Goal: Task Accomplishment & Management: Manage account settings

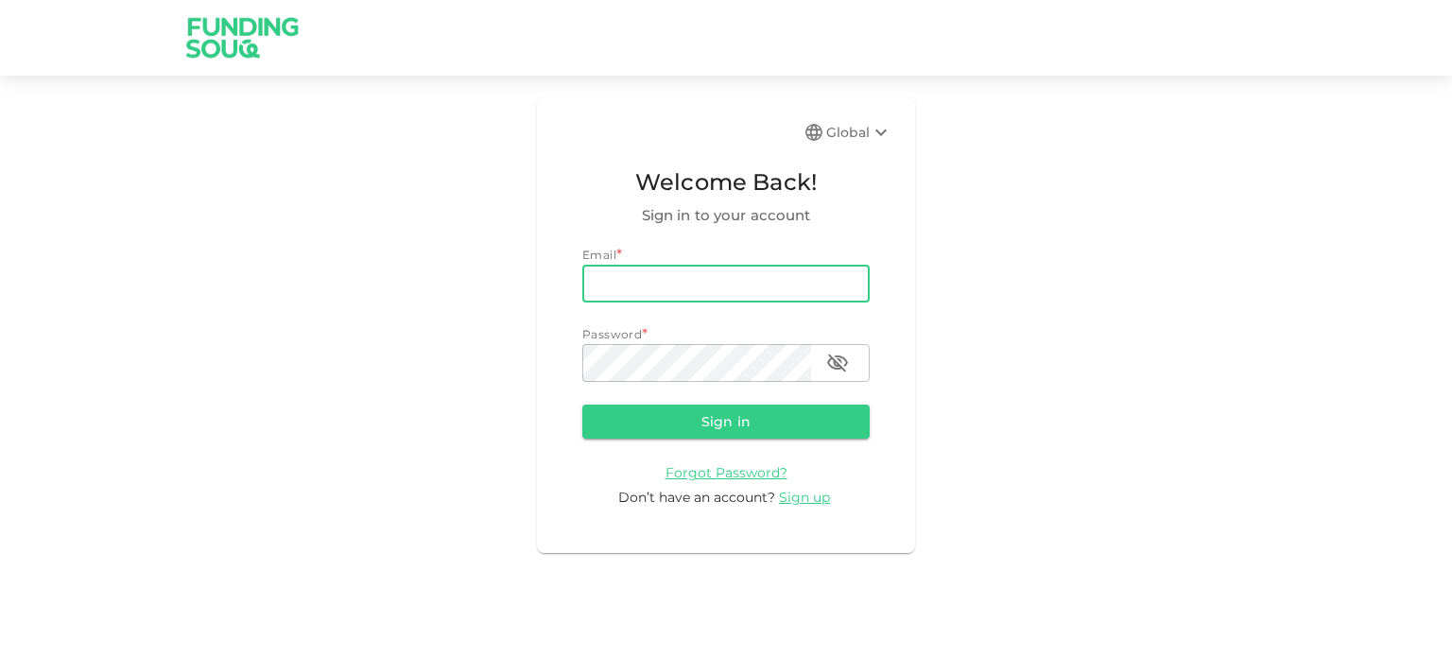
drag, startPoint x: 0, startPoint y: 0, endPoint x: 658, endPoint y: 275, distance: 713.2
click at [658, 275] on input "email" at bounding box center [725, 284] width 287 height 38
type input "[EMAIL_ADDRESS][DOMAIN_NAME]"
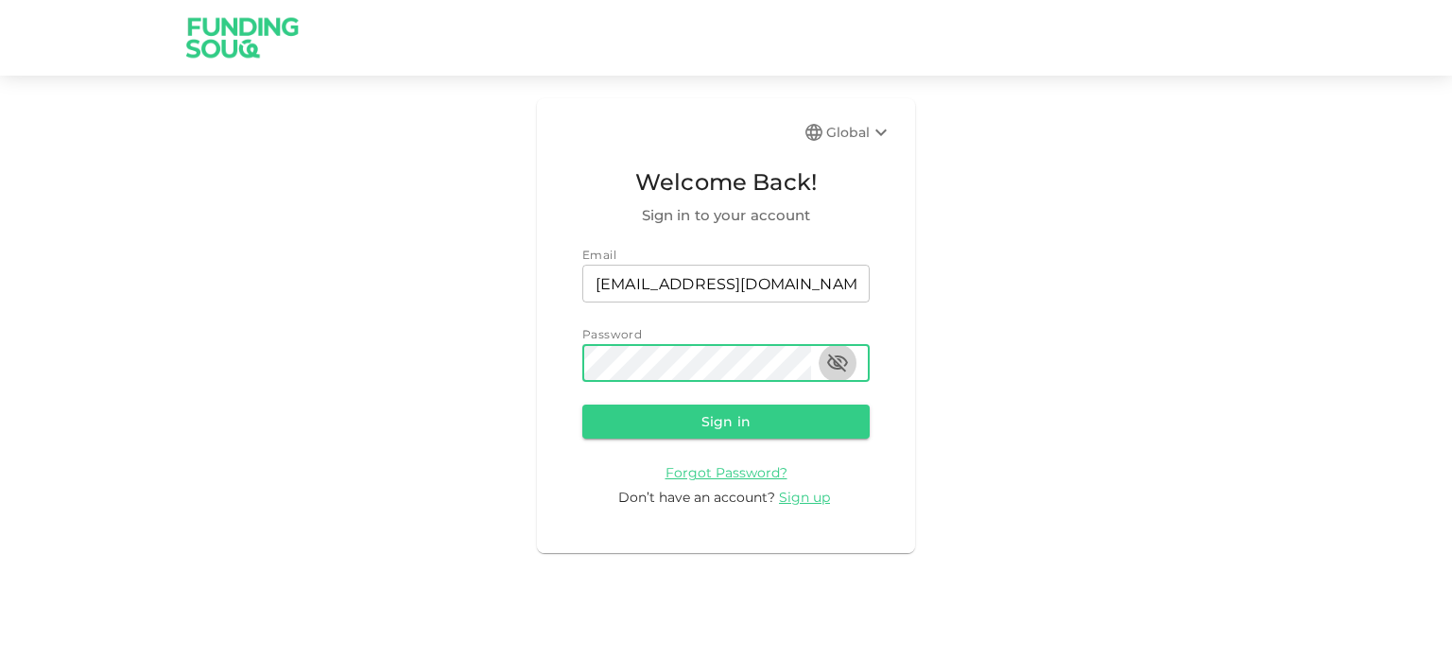
click at [845, 366] on icon "button" at bounding box center [837, 363] width 23 height 23
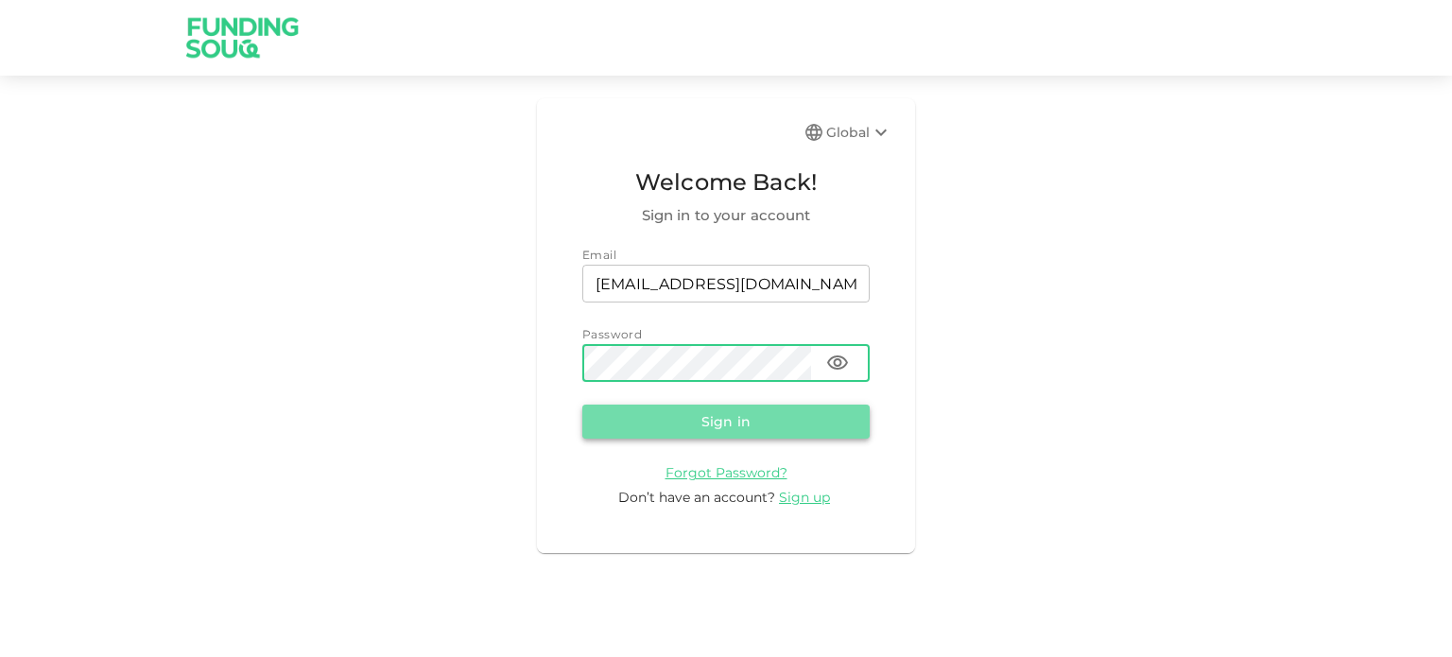
click at [730, 423] on button "Sign in" at bounding box center [725, 422] width 287 height 34
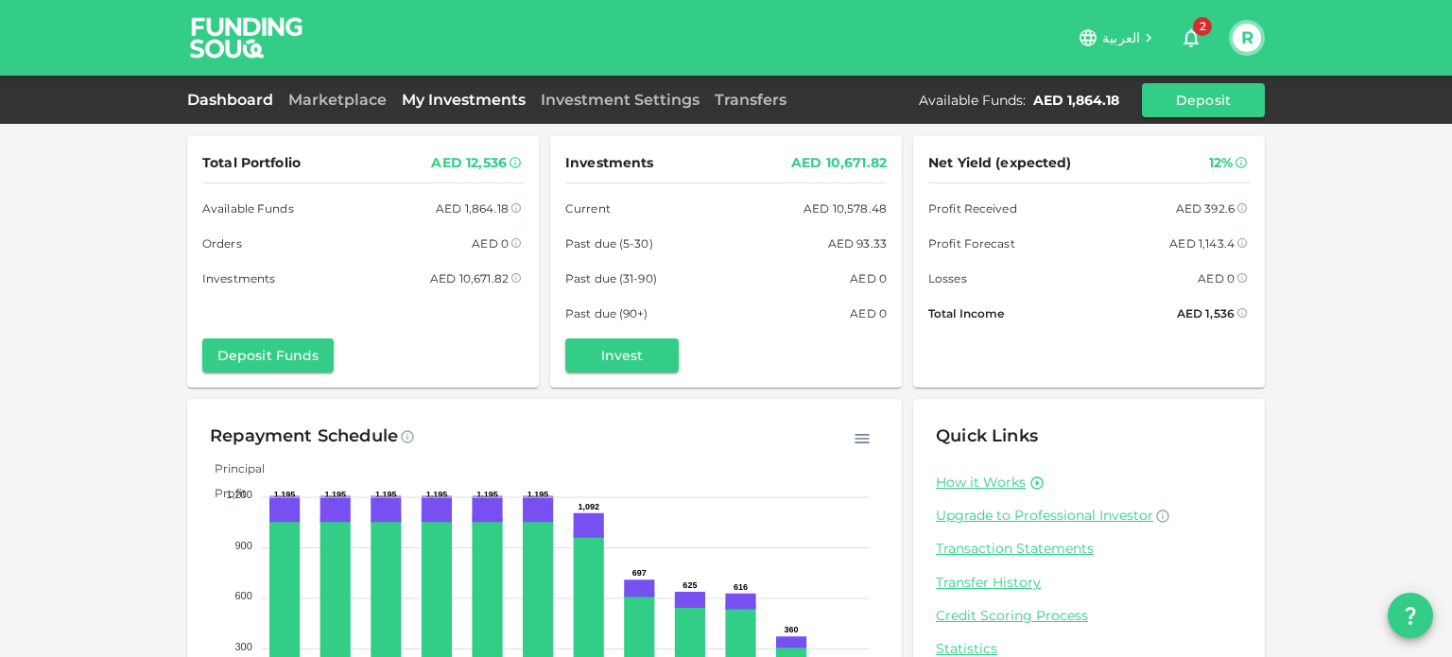
click at [472, 105] on link "My Investments" at bounding box center [463, 100] width 139 height 18
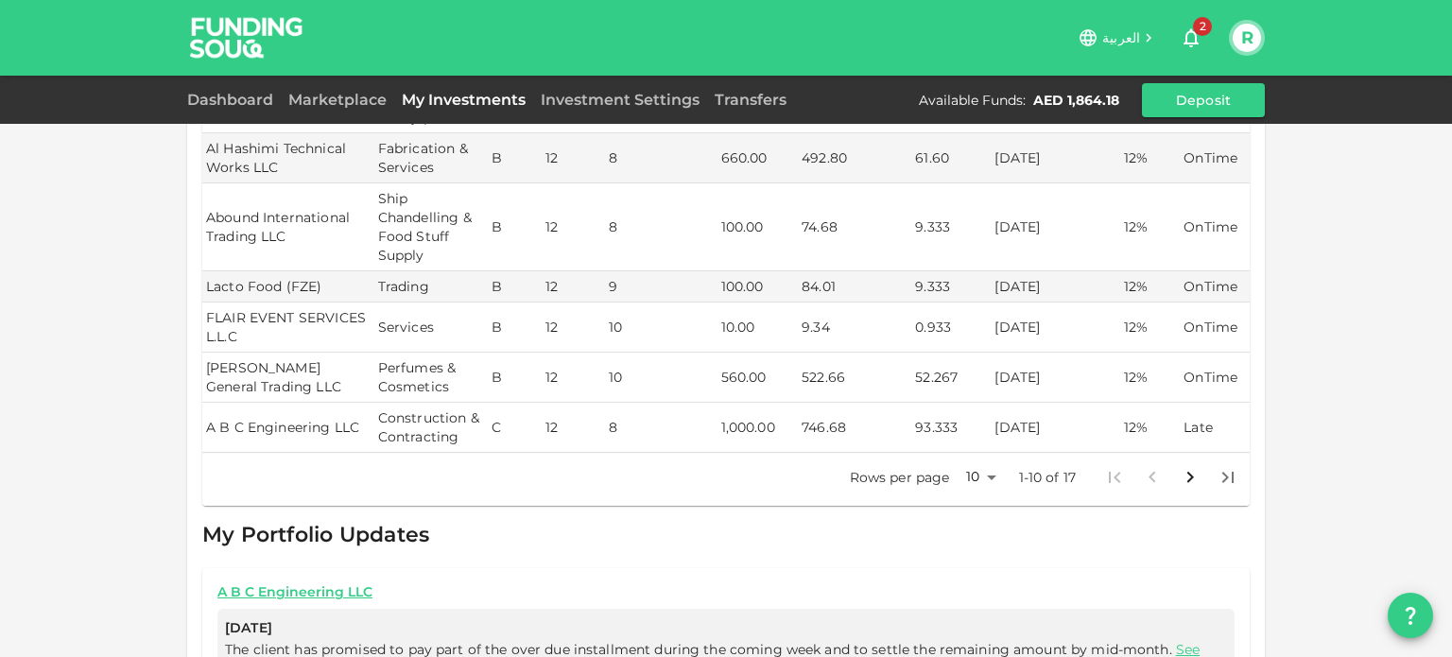
scroll to position [562, 0]
